Goal: Information Seeking & Learning: Learn about a topic

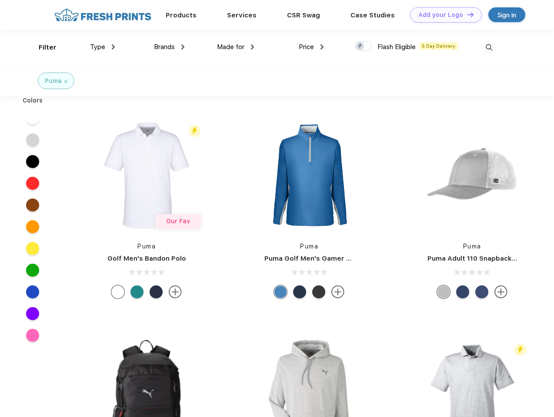
scroll to position [0, 0]
click at [442, 15] on link "Add your Logo Design Tool" at bounding box center [446, 14] width 72 height 15
click at [0, 0] on div "Design Tool" at bounding box center [0, 0] width 0 height 0
click at [466, 14] on link "Add your Logo Design Tool" at bounding box center [446, 14] width 72 height 15
click at [42, 47] on div "Filter" at bounding box center [48, 48] width 18 height 10
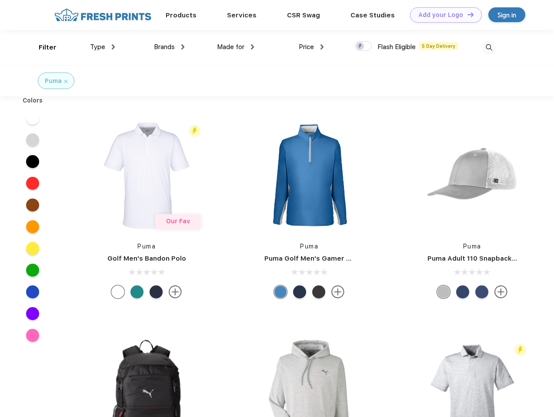
click at [103, 47] on span "Type" at bounding box center [97, 47] width 15 height 8
click at [169, 47] on span "Brands" at bounding box center [164, 47] width 21 height 8
click at [236, 47] on span "Made for" at bounding box center [230, 47] width 27 height 8
click at [311, 47] on span "Price" at bounding box center [306, 47] width 15 height 8
click at [363, 47] on div at bounding box center [363, 46] width 17 height 10
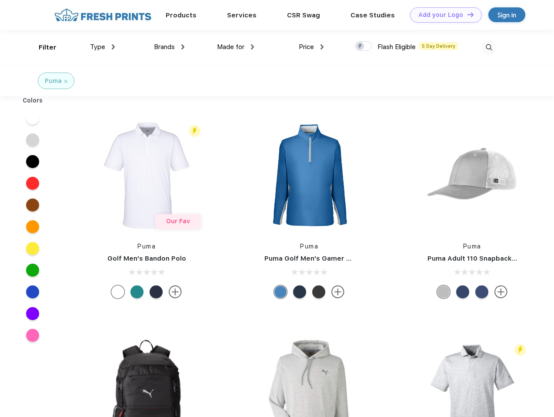
click at [360, 47] on input "checkbox" at bounding box center [358, 44] width 6 height 6
click at [489, 47] on img at bounding box center [489, 47] width 14 height 14
